Goal: Find specific page/section: Find specific page/section

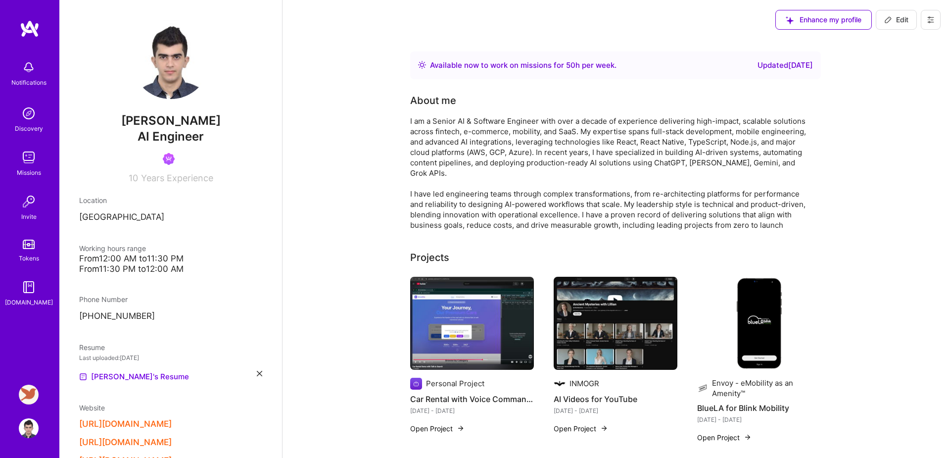
click at [32, 250] on link "Tokens" at bounding box center [28, 249] width 61 height 28
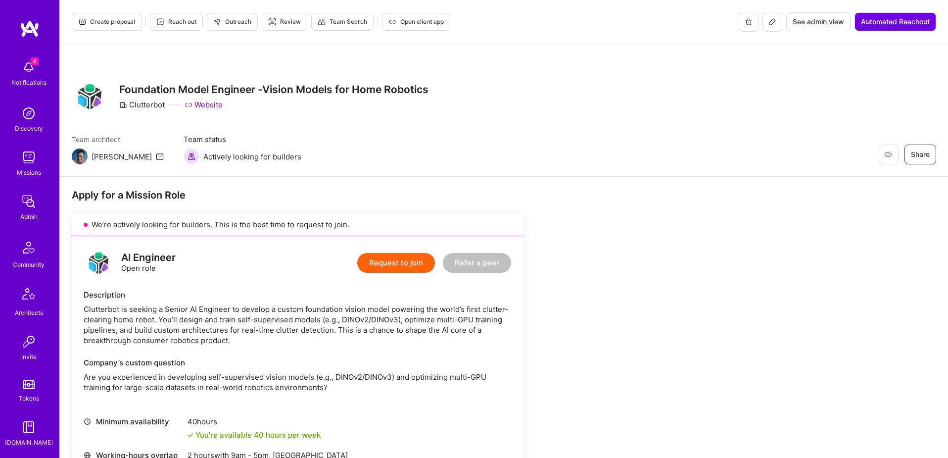
scroll to position [13, 0]
